Goal: Transaction & Acquisition: Purchase product/service

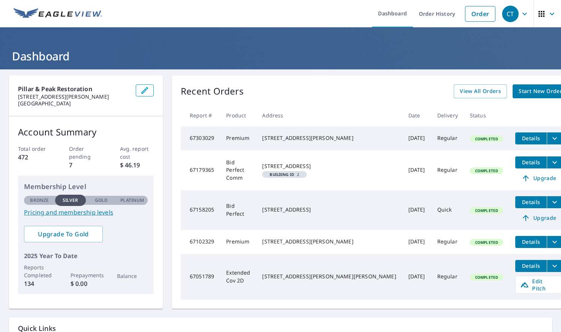
click at [550, 164] on icon "filesDropdownBtn-67179365" at bounding box center [554, 162] width 9 height 9
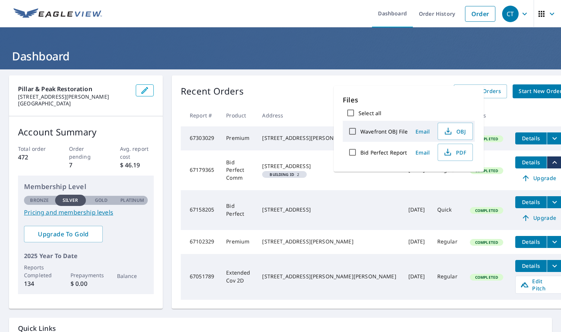
click at [431, 174] on td "Regular" at bounding box center [447, 170] width 33 height 40
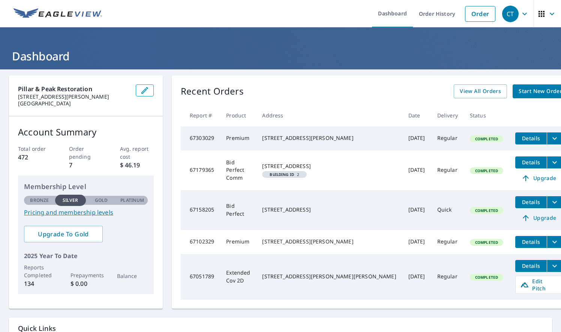
click at [519, 165] on span "Details" at bounding box center [530, 162] width 22 height 7
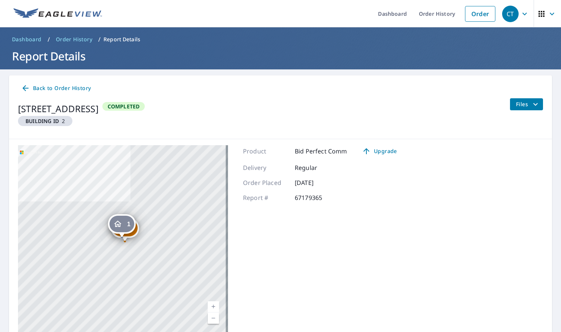
scroll to position [31, 0]
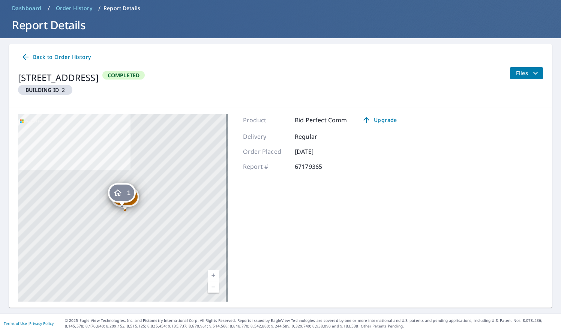
click at [210, 274] on link "Current Level 17, Zoom In" at bounding box center [213, 275] width 11 height 11
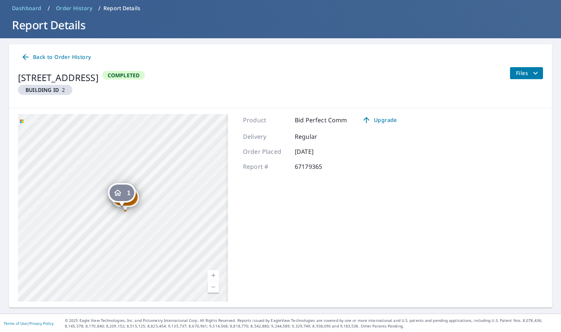
click at [210, 274] on link "Current Level 17, Zoom In" at bounding box center [213, 275] width 11 height 11
click at [210, 274] on link "Current Level 17.412901754934854, Zoom In" at bounding box center [213, 275] width 11 height 11
click at [210, 274] on link "Current Level 18.485752219420917, Zoom In Disabled" at bounding box center [213, 275] width 11 height 11
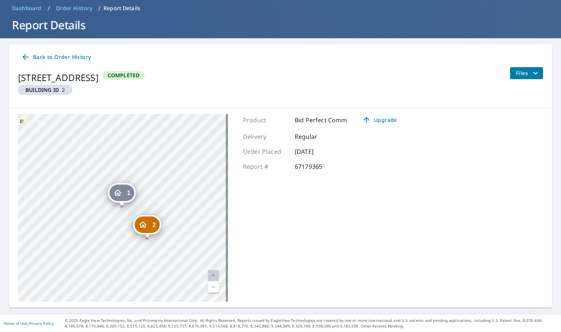
click at [210, 274] on link "Current Level 20, Zoom In Disabled" at bounding box center [213, 275] width 11 height 11
click at [24, 57] on icon at bounding box center [25, 56] width 9 height 9
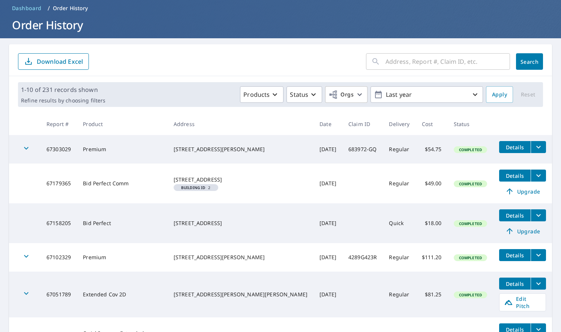
click at [408, 64] on input "text" at bounding box center [447, 61] width 124 height 21
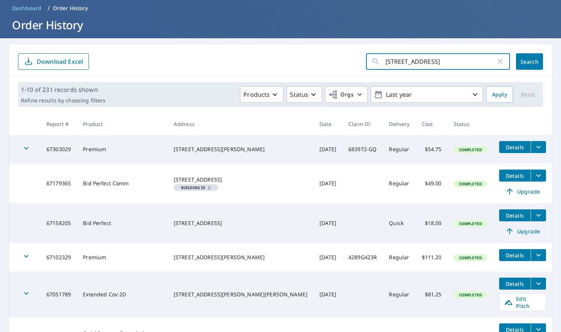
scroll to position [0, 1]
type input "[STREET_ADDRESS]"
click button "Search" at bounding box center [529, 61] width 27 height 16
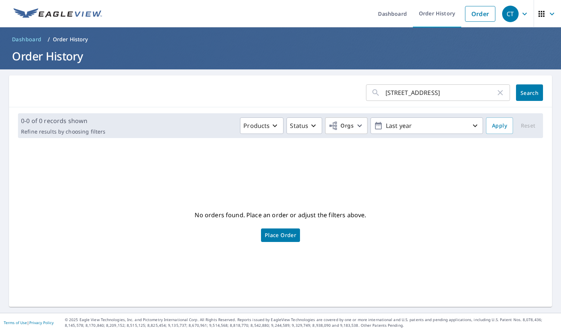
click at [31, 36] on span "Dashboard" at bounding box center [27, 39] width 30 height 7
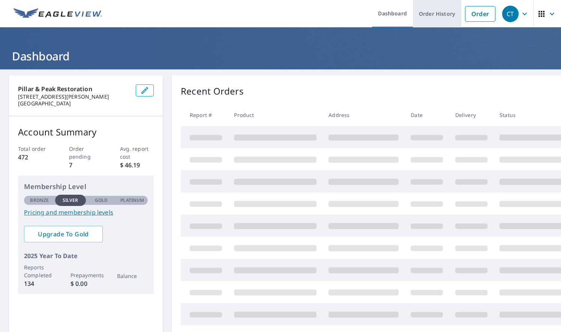
click at [437, 15] on link "Order History" at bounding box center [437, 13] width 48 height 27
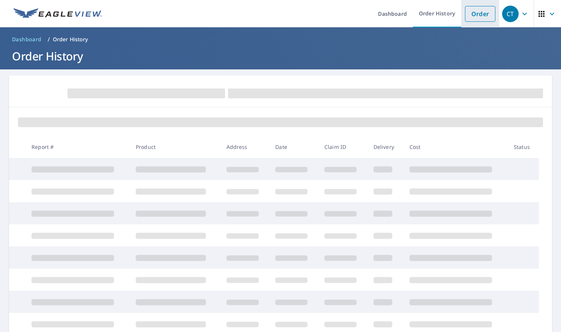
click at [476, 9] on link "Order" at bounding box center [480, 14] width 30 height 16
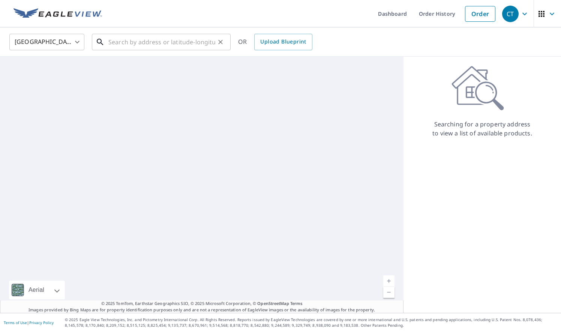
click at [175, 41] on input "text" at bounding box center [161, 41] width 107 height 21
type input "13"
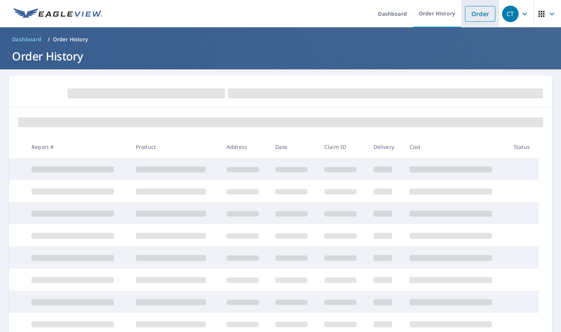
click at [475, 14] on link "Order" at bounding box center [480, 14] width 30 height 16
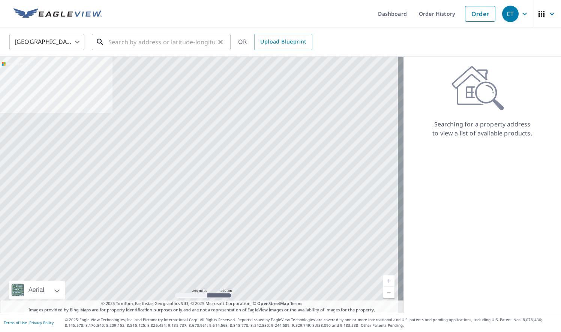
click at [147, 42] on input "text" at bounding box center [161, 41] width 107 height 21
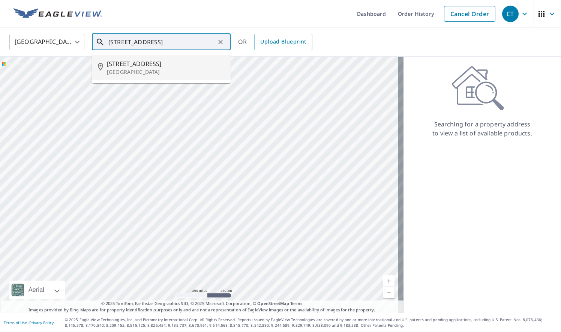
click at [144, 70] on p "[GEOGRAPHIC_DATA]" at bounding box center [166, 71] width 118 height 7
type input "[STREET_ADDRESS]"
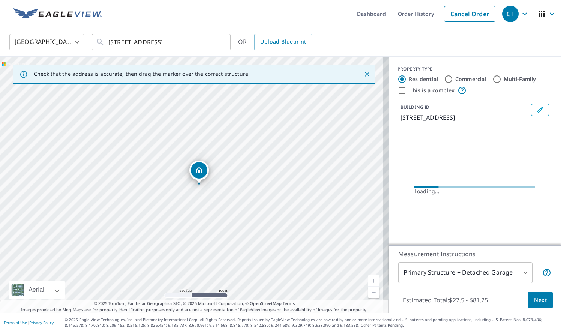
click at [368, 278] on link "Current Level 17, Zoom In" at bounding box center [373, 280] width 11 height 11
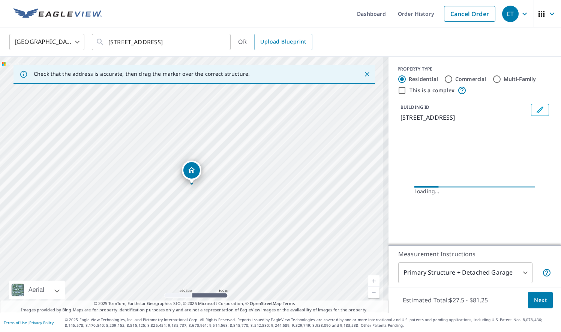
click at [368, 278] on link "Current Level 17, Zoom In" at bounding box center [373, 280] width 11 height 11
click at [368, 278] on link "Current Level 17.822678995892744, Zoom In Disabled" at bounding box center [373, 280] width 11 height 11
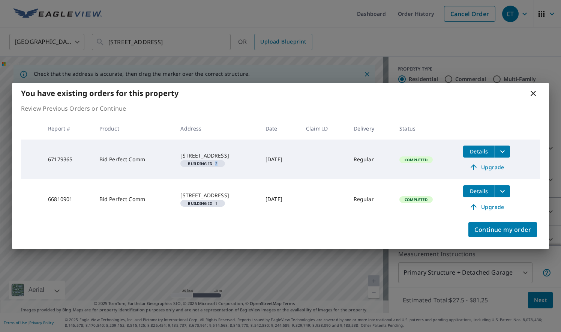
drag, startPoint x: 190, startPoint y: 188, endPoint x: 190, endPoint y: 170, distance: 18.0
click at [190, 170] on td "[STREET_ADDRESS] Building ID 2" at bounding box center [216, 159] width 85 height 40
click at [331, 213] on td at bounding box center [324, 199] width 48 height 40
click at [533, 92] on icon at bounding box center [532, 93] width 9 height 9
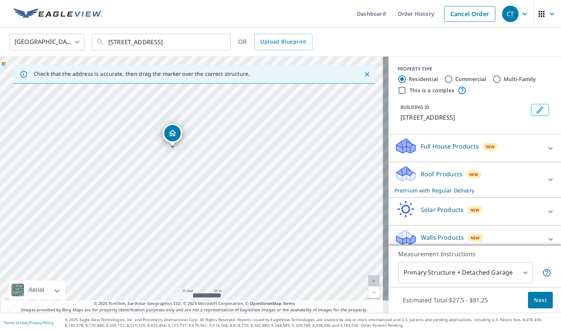
drag, startPoint x: 191, startPoint y: 172, endPoint x: 172, endPoint y: 135, distance: 41.7
click at [520, 275] on body "CT CT Dashboard Order History Cancel Order CT [GEOGRAPHIC_DATA] [GEOGRAPHIC_DAT…" at bounding box center [280, 166] width 561 height 332
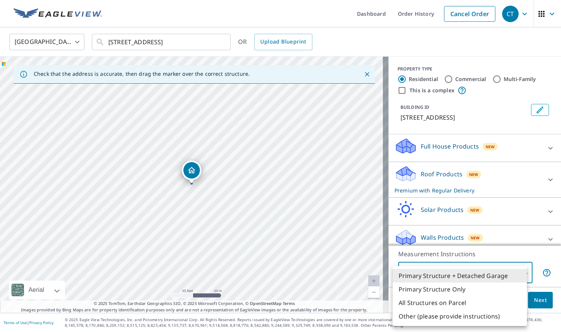
click at [452, 293] on li "Primary Structure Only" at bounding box center [459, 288] width 134 height 13
type input "2"
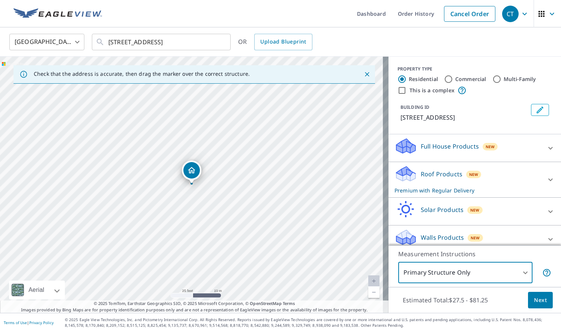
click at [444, 79] on input "Commercial" at bounding box center [448, 79] width 9 height 9
radio input "true"
type input "4"
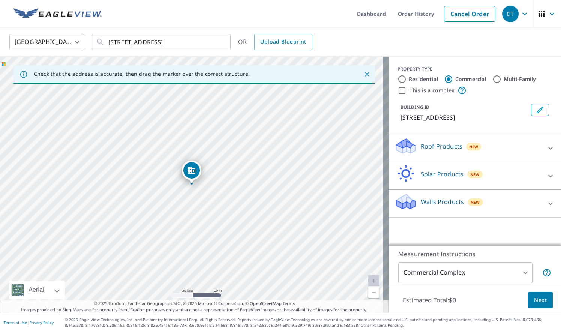
click at [546, 150] on icon at bounding box center [550, 148] width 9 height 9
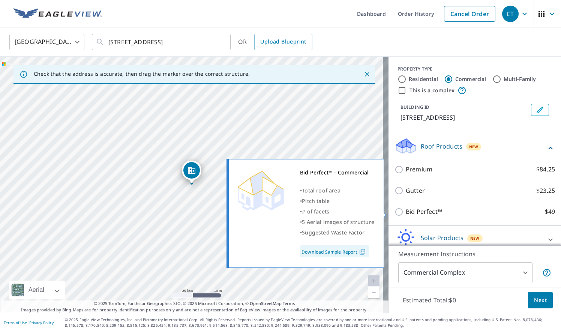
click at [394, 213] on input "Bid Perfect™ $49" at bounding box center [399, 211] width 11 height 9
checkbox input "true"
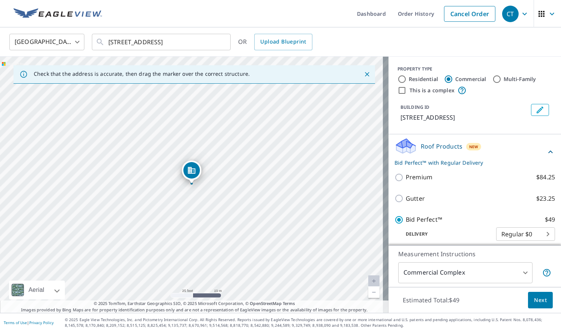
click at [541, 304] on button "Next" at bounding box center [540, 300] width 25 height 17
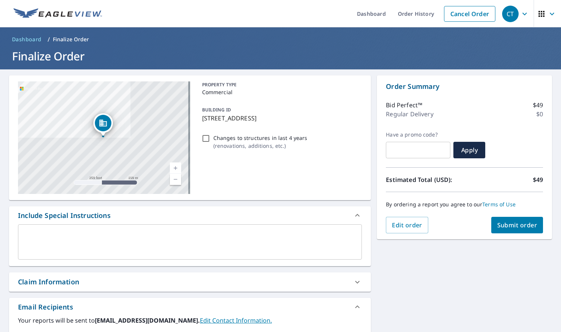
click at [175, 165] on link "Current Level 17, Zoom In" at bounding box center [175, 167] width 11 height 11
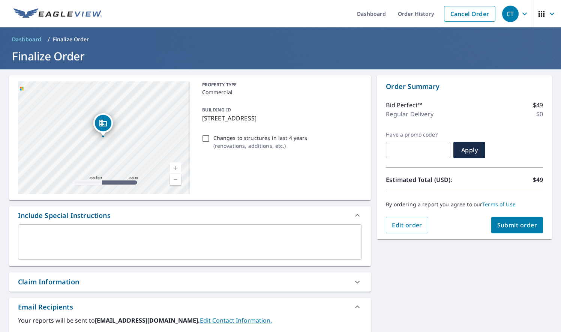
click at [175, 165] on link "Current Level 17, Zoom In" at bounding box center [175, 167] width 11 height 11
click at [175, 165] on link "Current Level 17.679827228813288, Zoom In Disabled" at bounding box center [175, 167] width 11 height 11
click at [517, 224] on span "Submit order" at bounding box center [517, 225] width 40 height 8
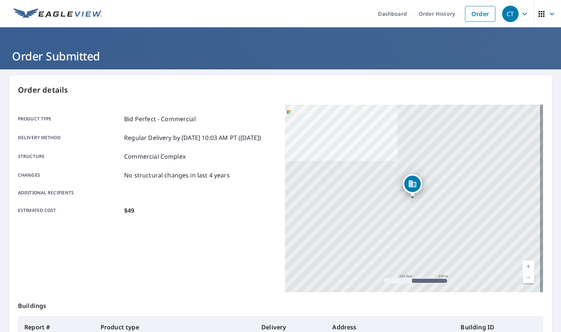
scroll to position [109, 0]
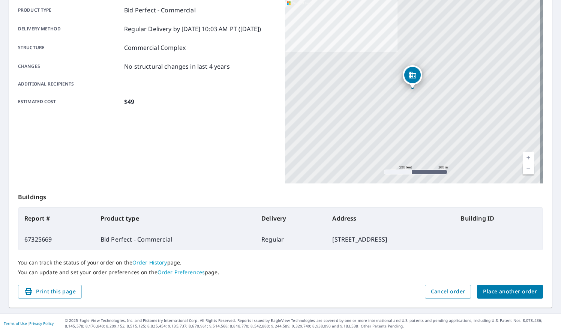
click at [513, 291] on span "Place another order" at bounding box center [510, 291] width 54 height 9
